Goal: Task Accomplishment & Management: Use online tool/utility

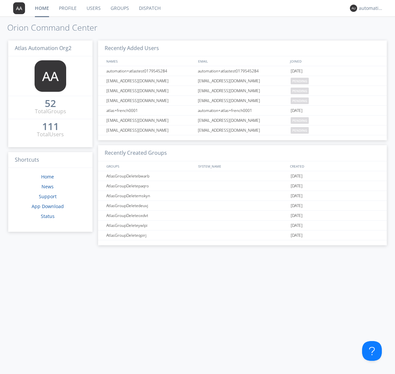
click at [149, 8] on link "Dispatch" at bounding box center [150, 8] width 32 height 16
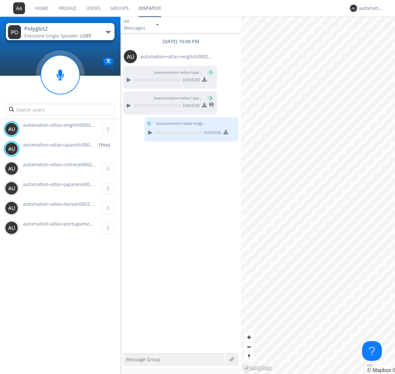
click at [108, 32] on div "button" at bounding box center [108, 32] width 5 height 3
click at [0, 0] on span "Polyglot3" at bounding box center [0, 0] width 0 height 0
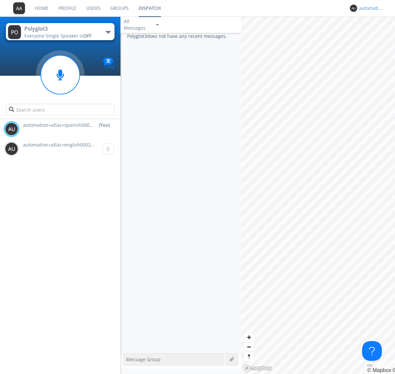
click at [370, 8] on div "automation+atlas+spanish0002+org2" at bounding box center [371, 8] width 25 height 7
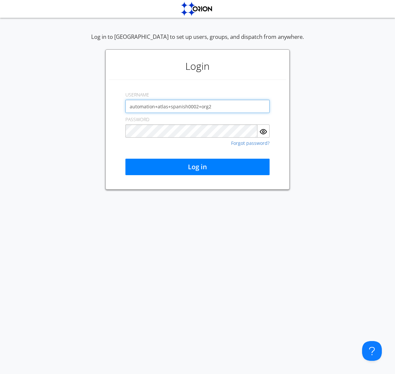
type input "automation+atlas+spanish0002+org2"
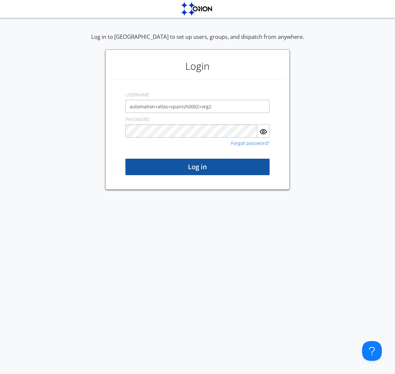
click at [198, 167] on button "Log in" at bounding box center [197, 167] width 144 height 16
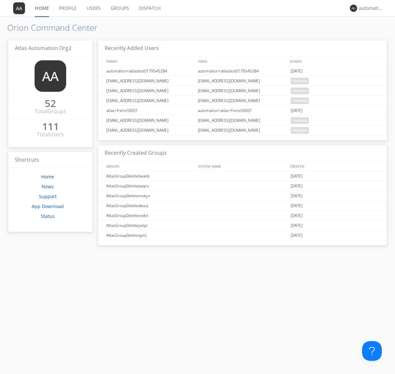
click at [149, 8] on link "Dispatch" at bounding box center [150, 8] width 32 height 16
